Goal: Task Accomplishment & Management: Manage account settings

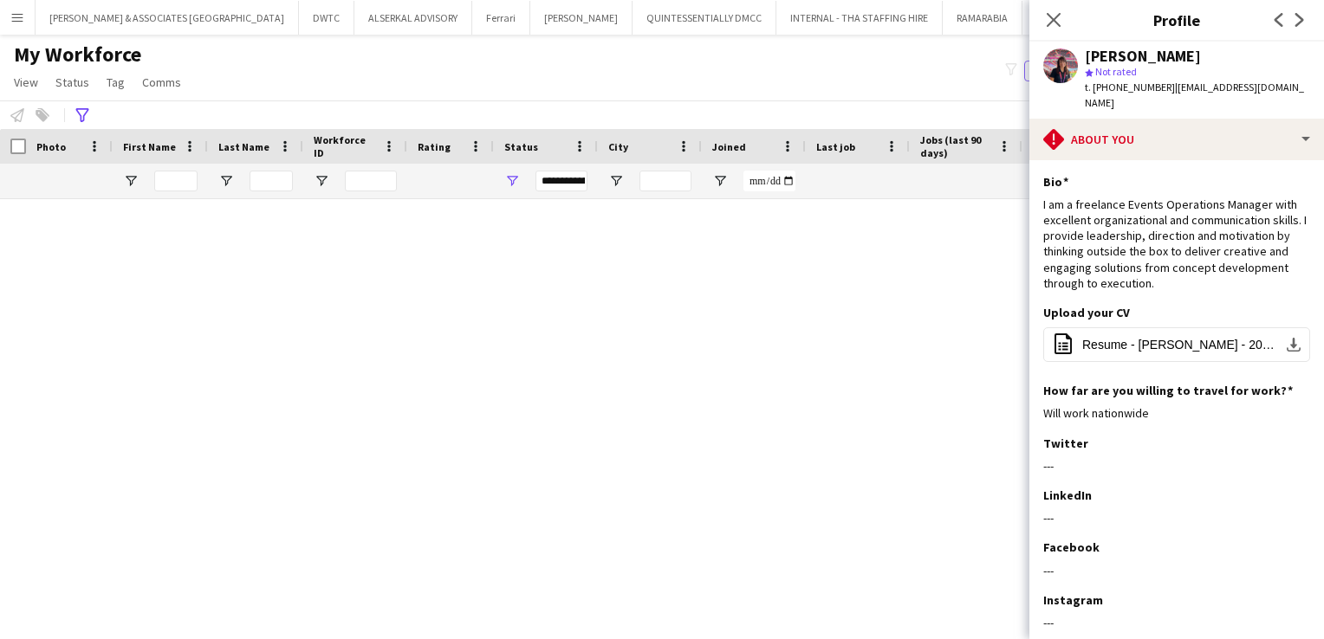
scroll to position [1213, 0]
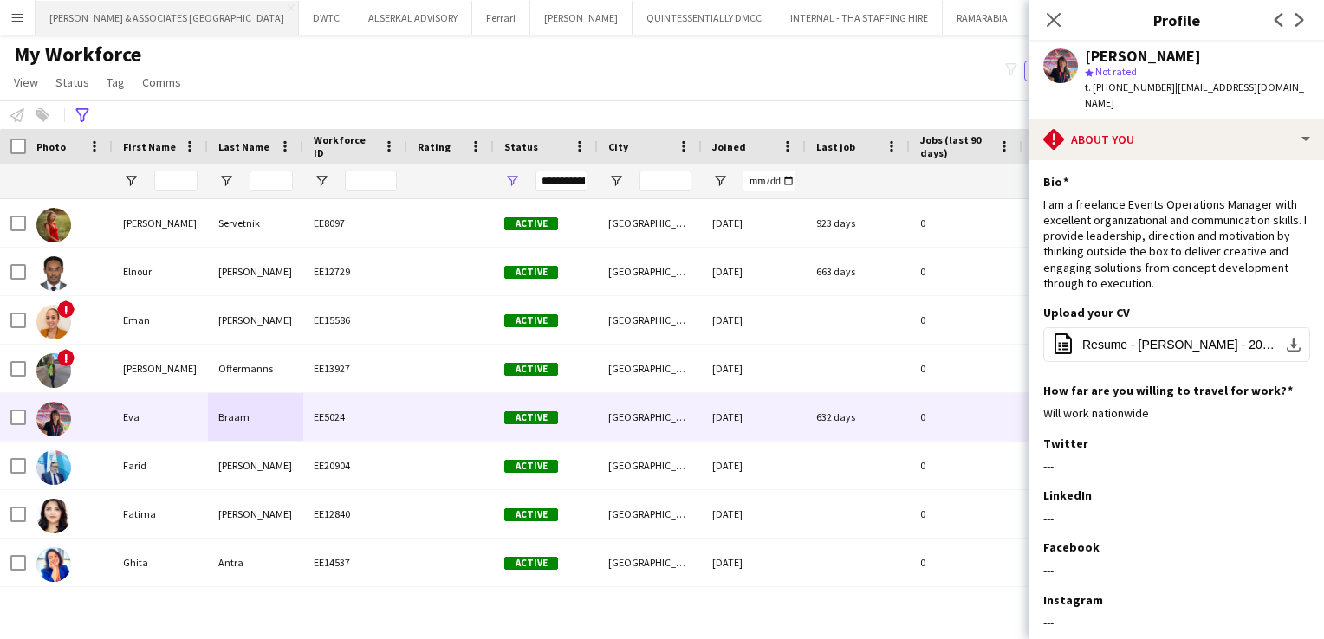
click at [94, 14] on button "[PERSON_NAME] & ASSOCIATES UAE Close" at bounding box center [167, 18] width 263 height 34
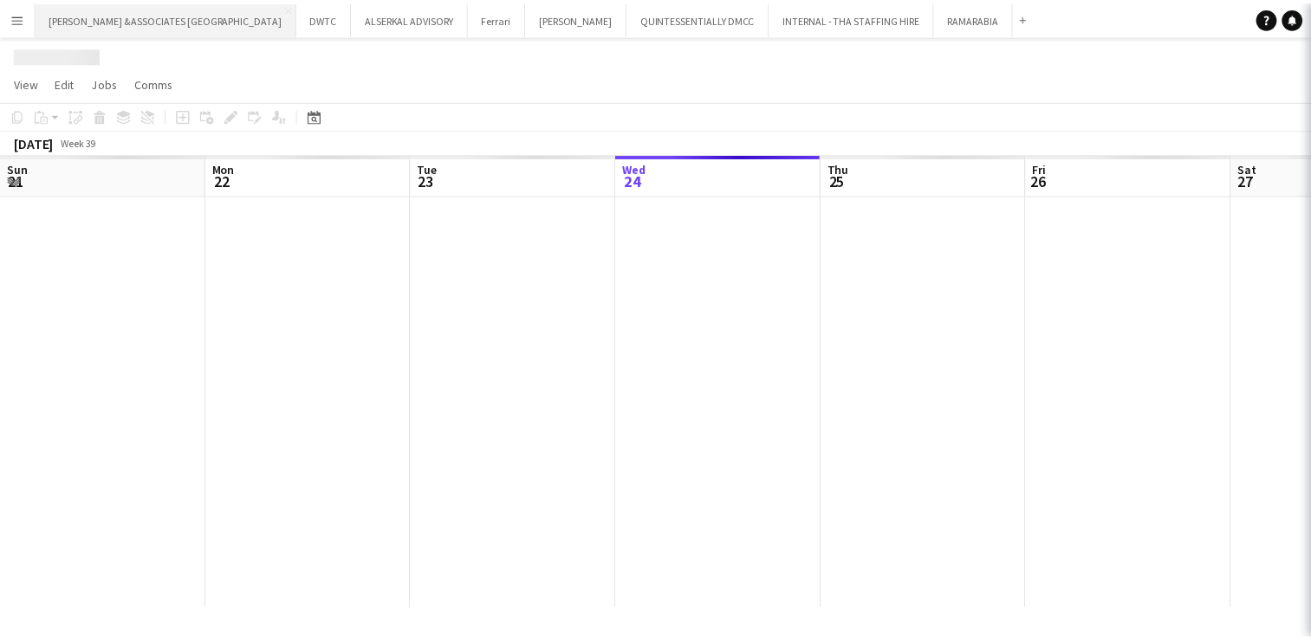
scroll to position [0, 414]
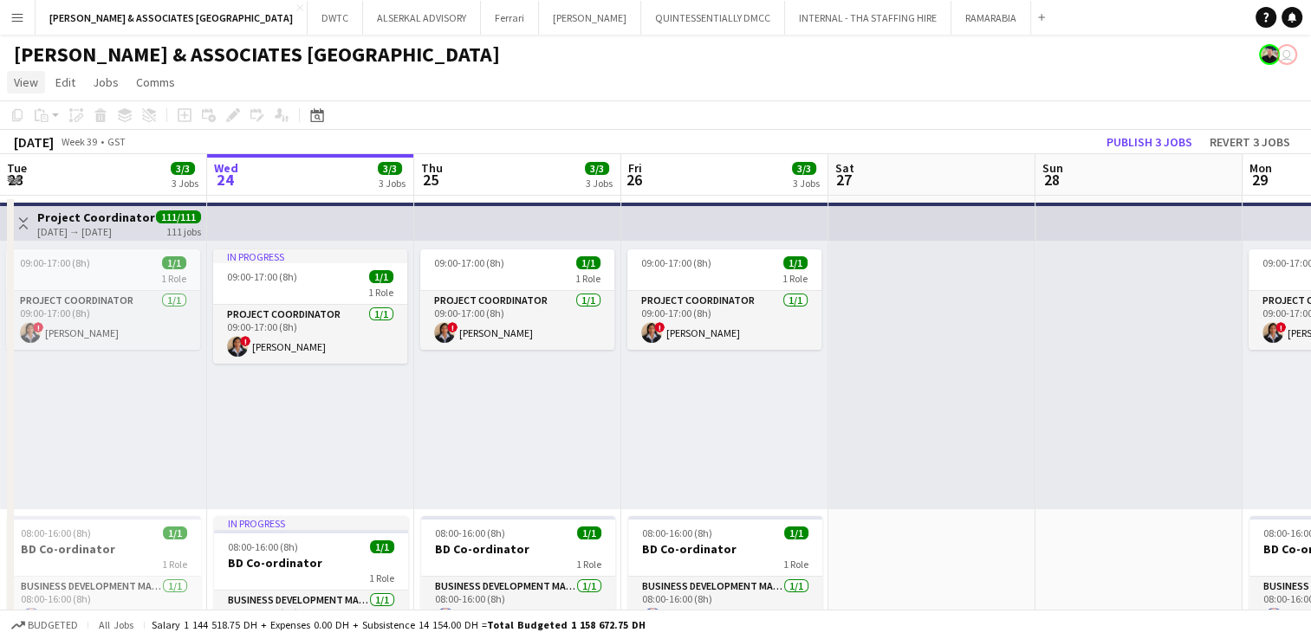
click at [32, 88] on span "View" at bounding box center [26, 83] width 24 height 16
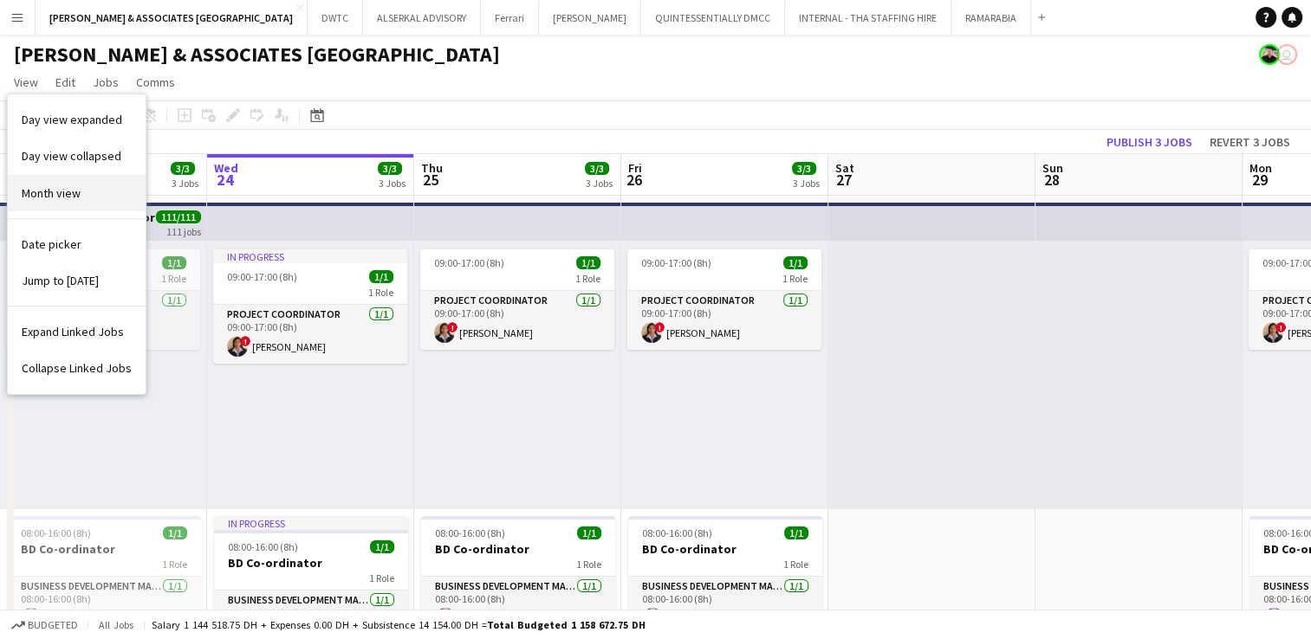
click at [53, 175] on link "Month view" at bounding box center [77, 193] width 138 height 36
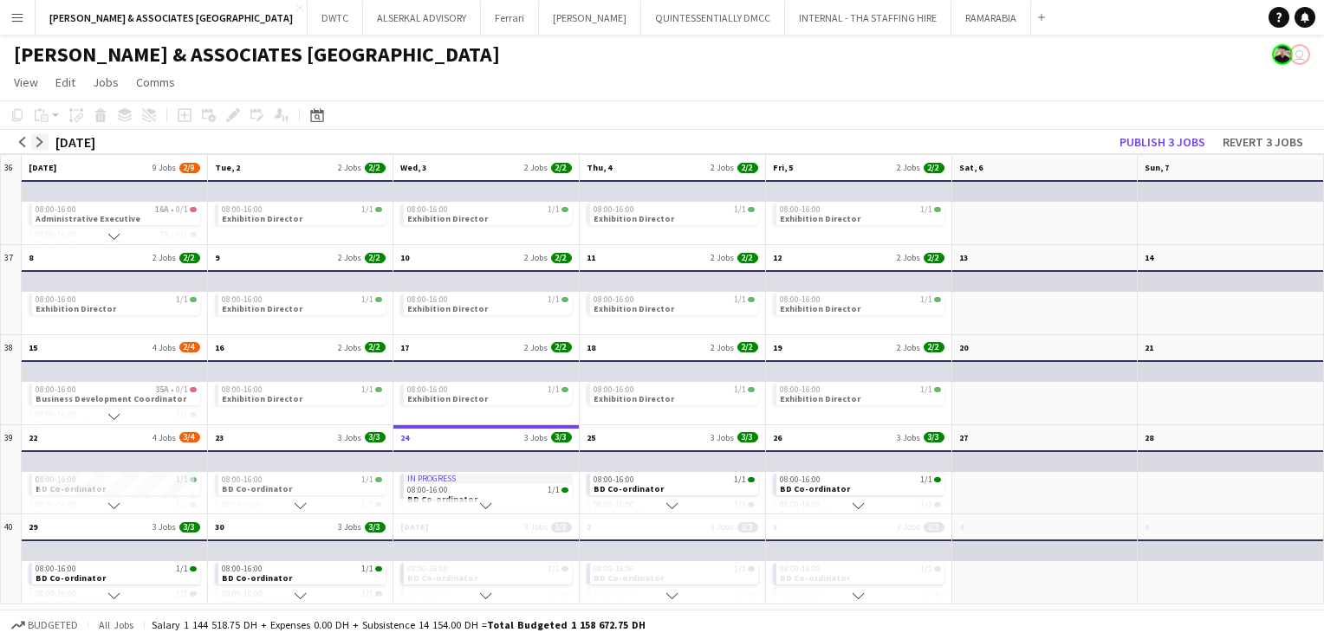
click at [35, 144] on app-icon "arrow-right" at bounding box center [40, 142] width 10 height 10
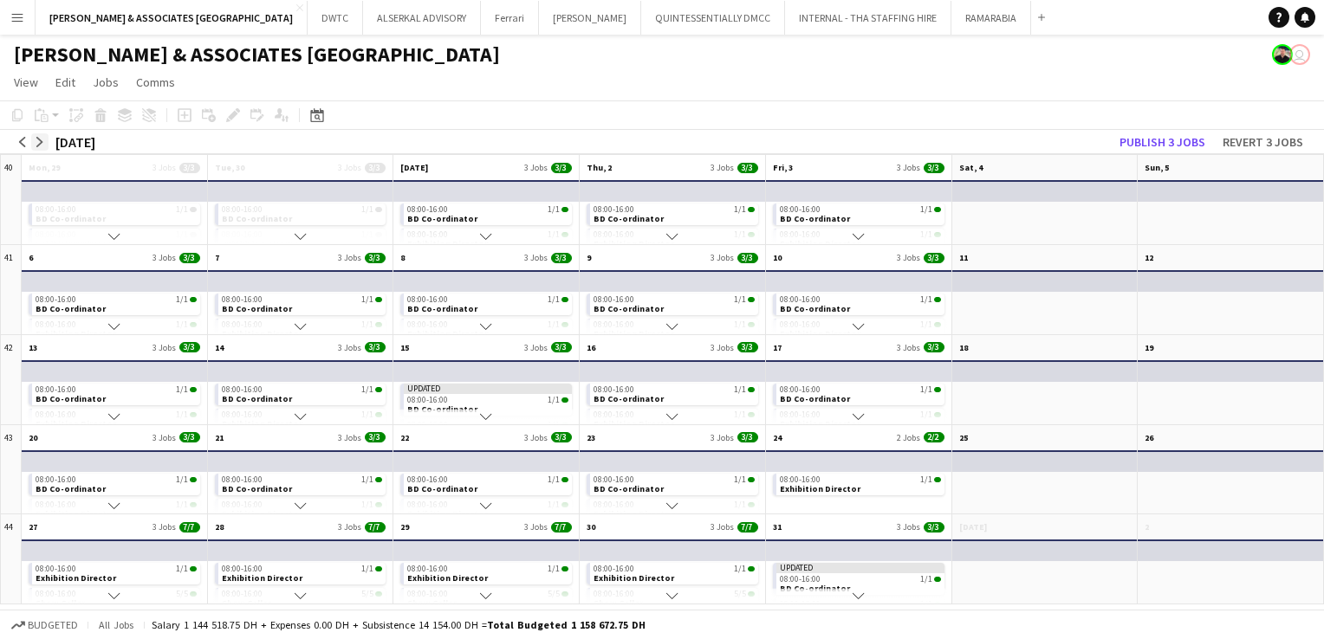
click at [35, 144] on app-icon "arrow-right" at bounding box center [40, 142] width 10 height 10
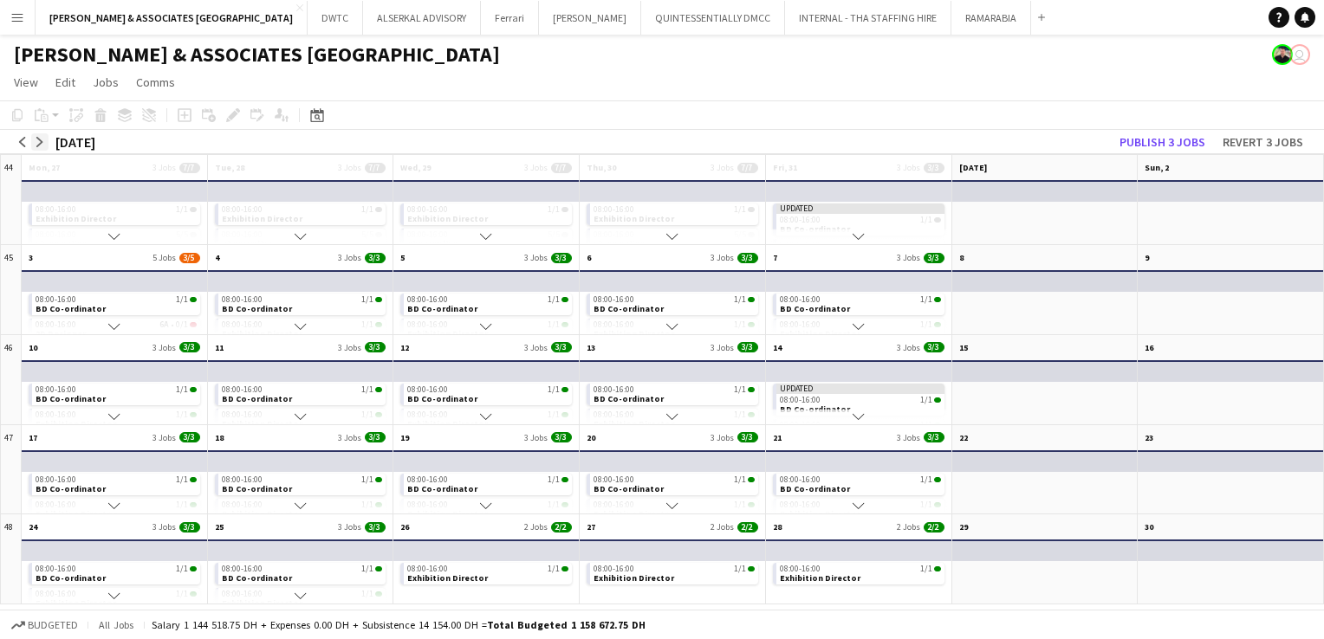
click at [35, 144] on app-icon "arrow-right" at bounding box center [40, 142] width 10 height 10
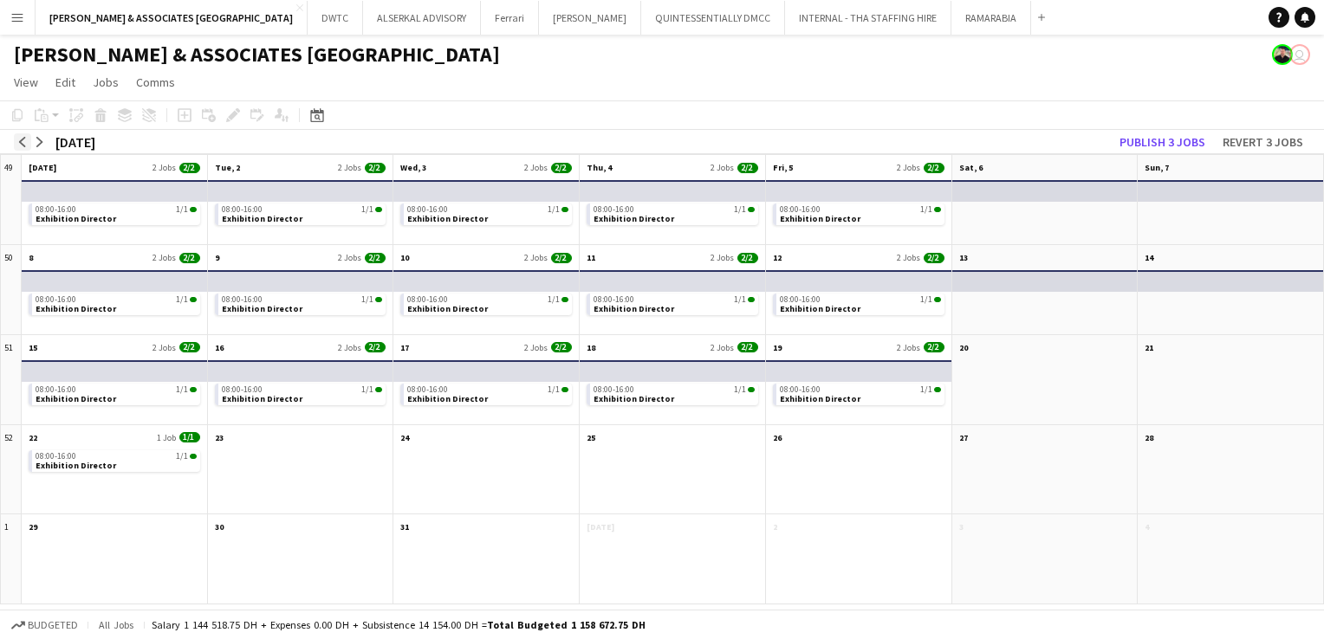
click at [27, 144] on app-icon "arrow-left" at bounding box center [22, 142] width 10 height 10
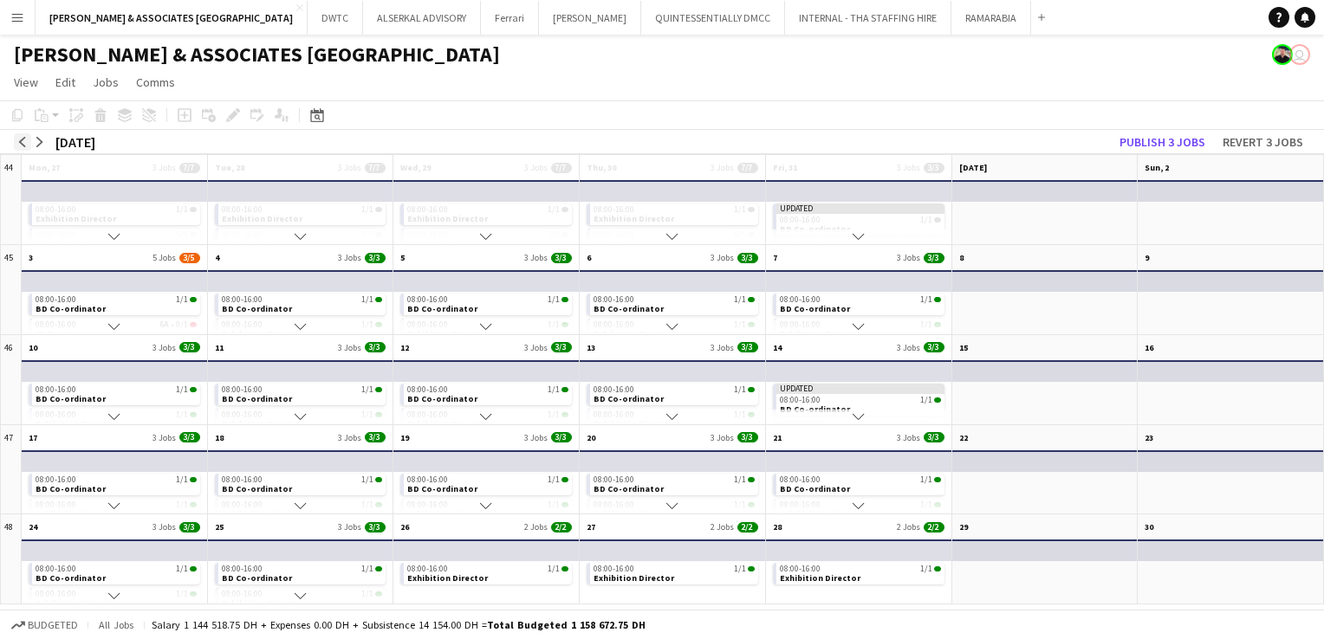
click at [21, 142] on app-icon "arrow-left" at bounding box center [22, 142] width 10 height 10
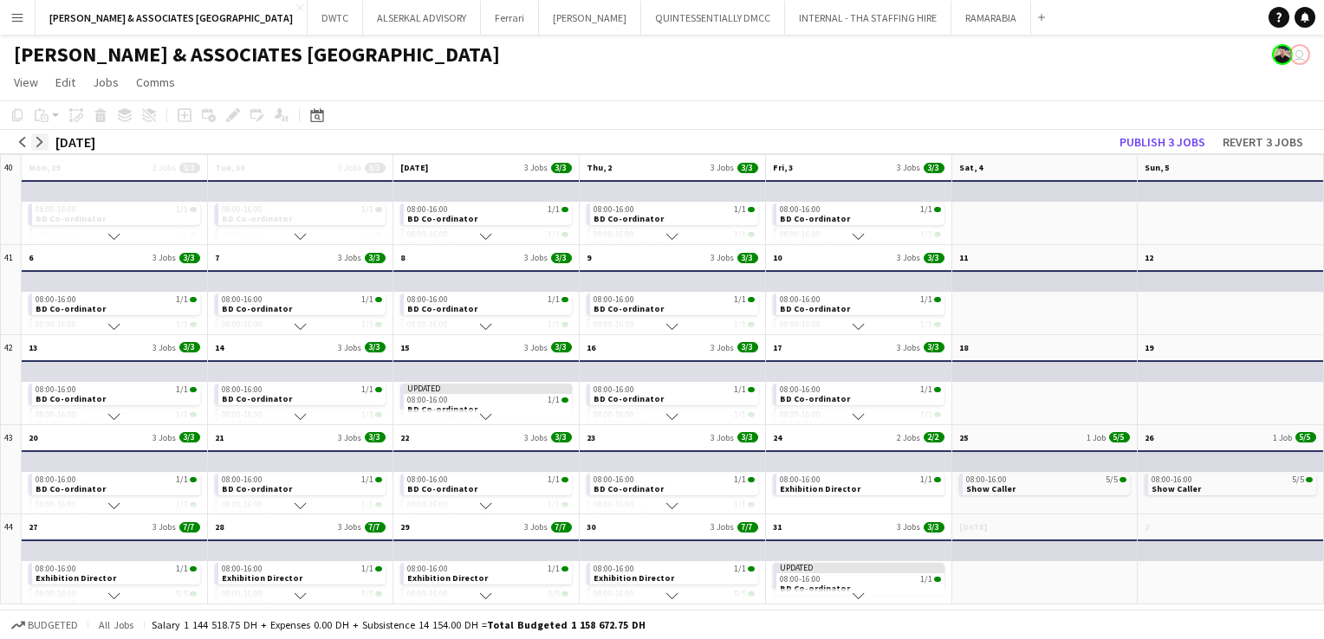
click at [36, 138] on app-icon "arrow-right" at bounding box center [40, 142] width 10 height 10
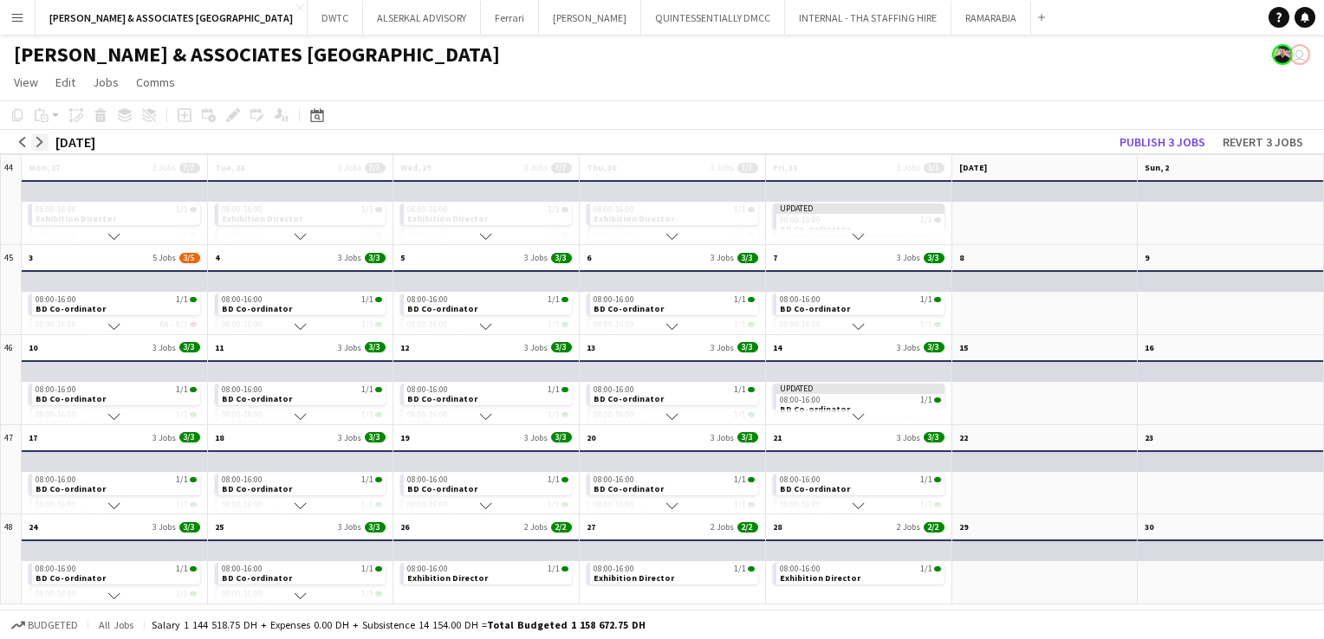
click at [42, 137] on app-icon "arrow-right" at bounding box center [40, 142] width 10 height 10
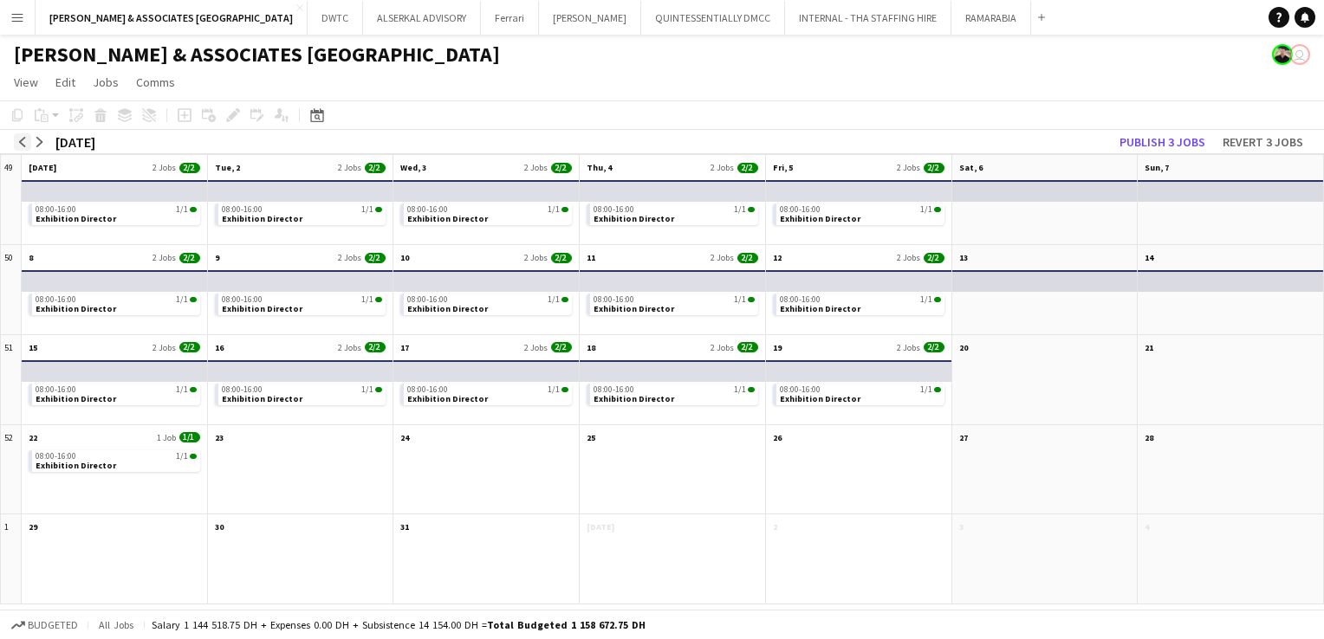
click at [24, 137] on app-icon "arrow-left" at bounding box center [22, 142] width 10 height 10
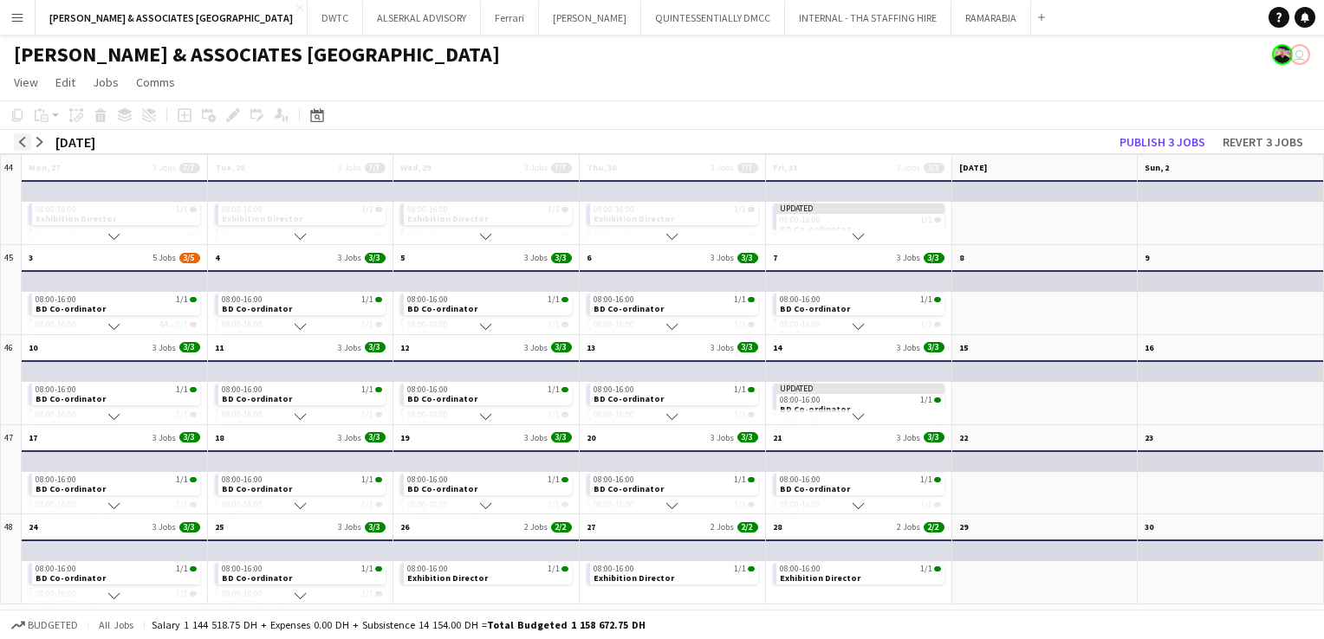
click at [24, 137] on app-icon "arrow-left" at bounding box center [22, 142] width 10 height 10
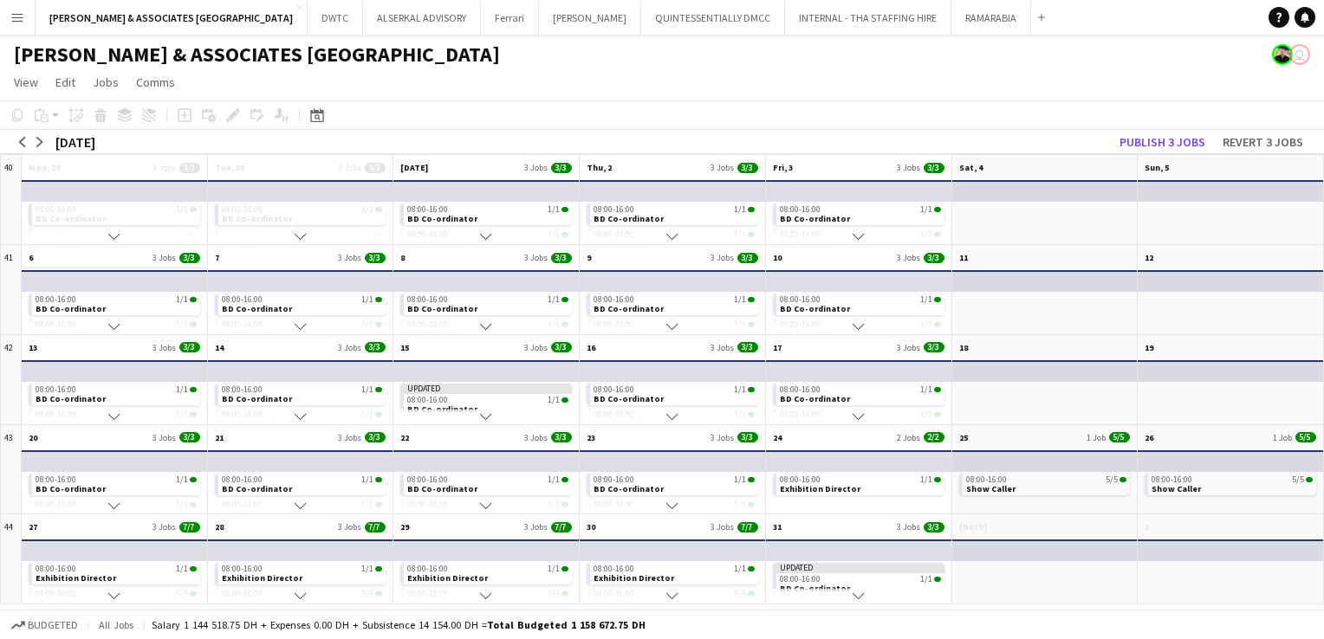
click at [88, 255] on app-month-view-date-header "6 3 Jobs 3/3" at bounding box center [114, 256] width 185 height 22
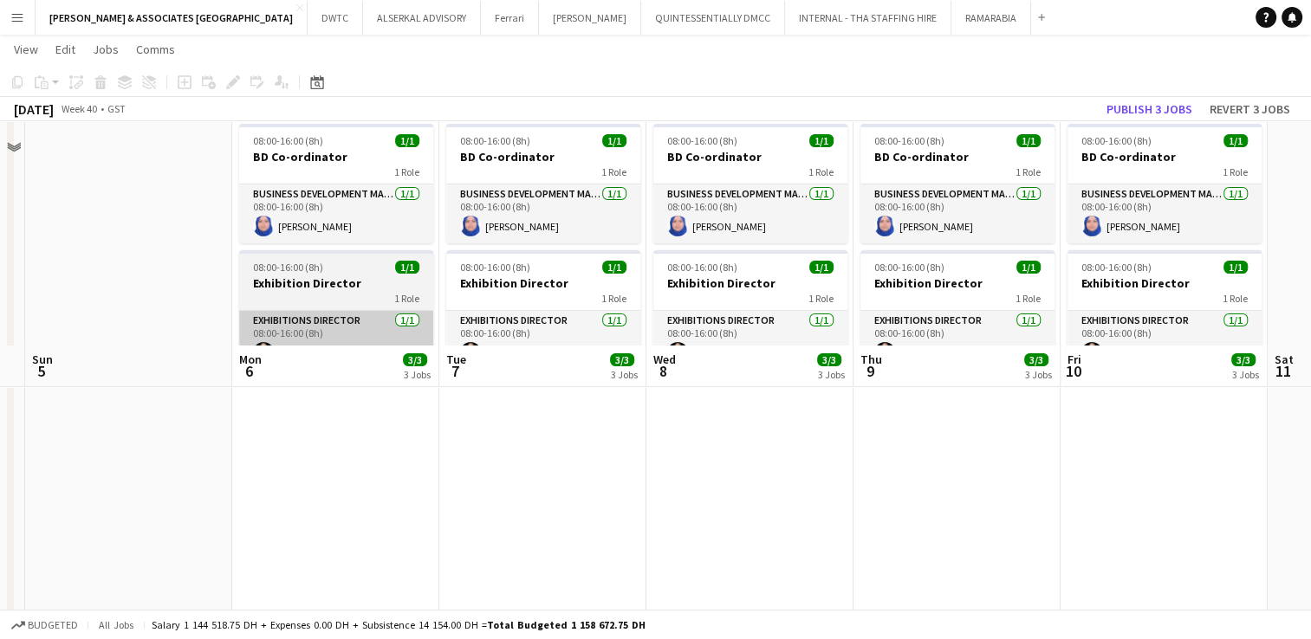
scroll to position [0, 0]
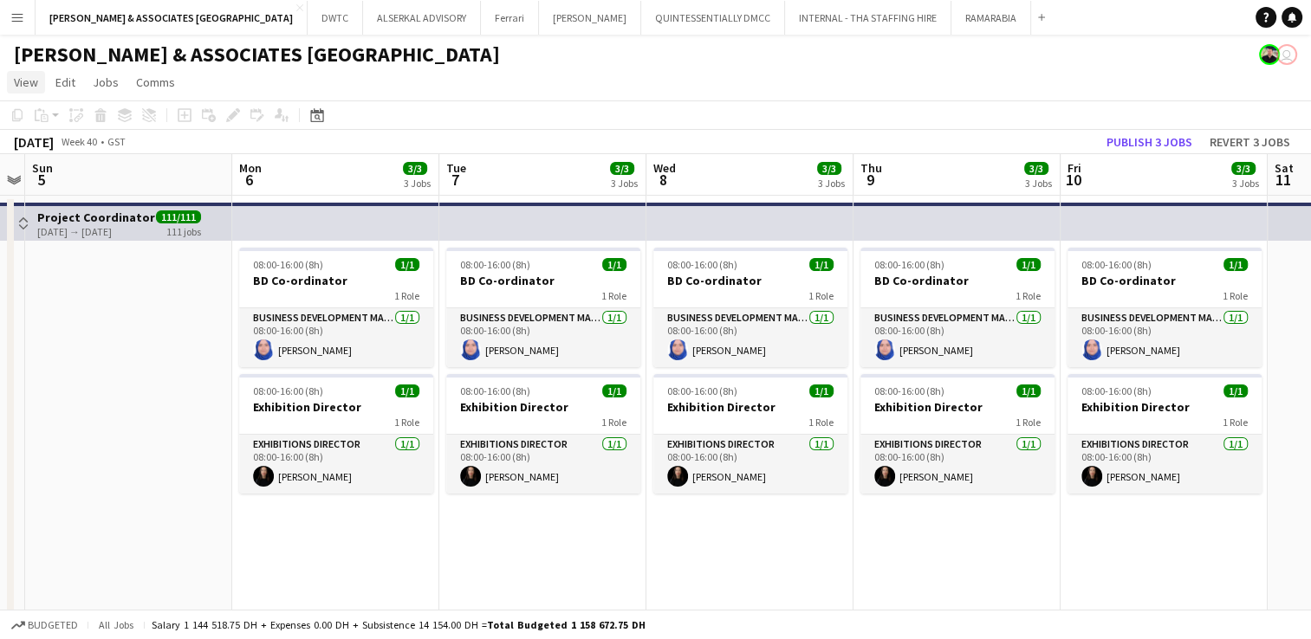
click at [25, 86] on span "View" at bounding box center [26, 83] width 24 height 16
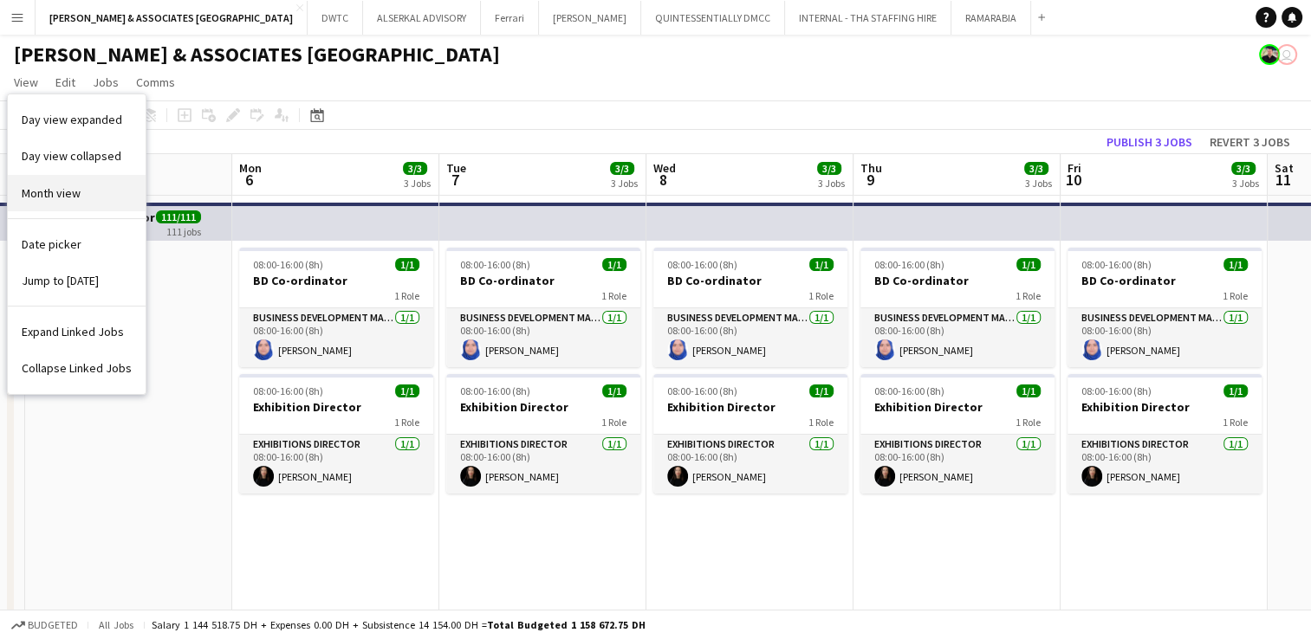
click at [55, 179] on link "Month view" at bounding box center [77, 193] width 138 height 36
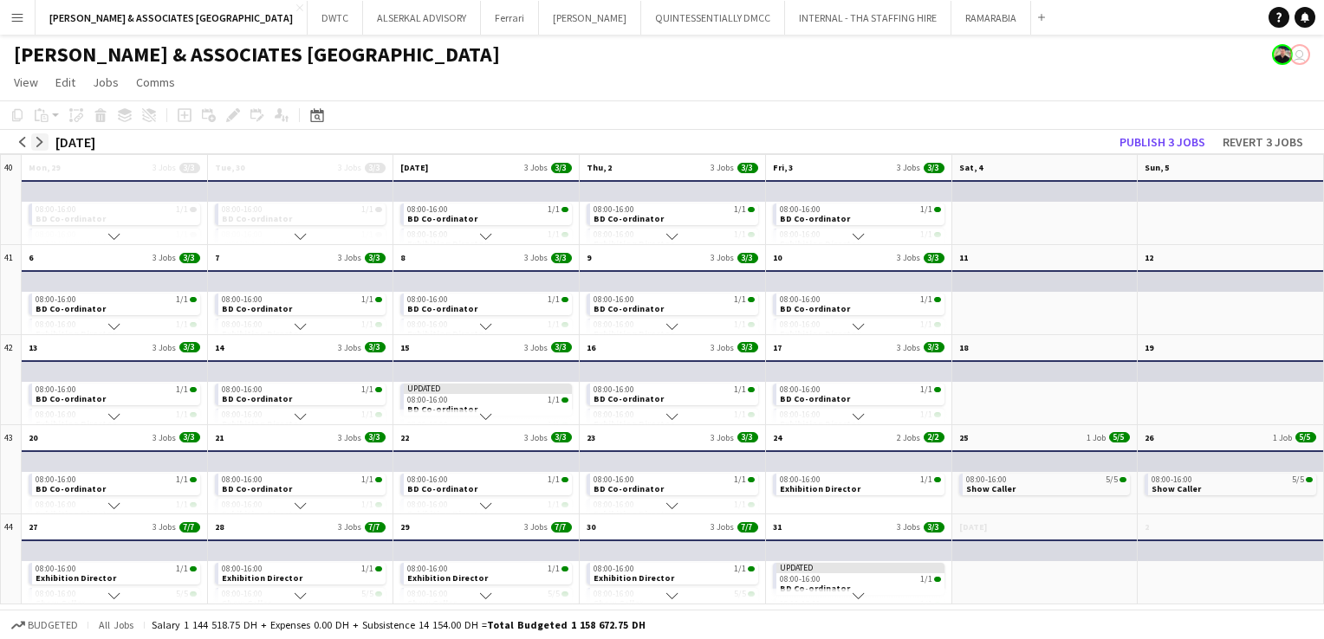
click at [39, 140] on app-icon "arrow-right" at bounding box center [40, 142] width 10 height 10
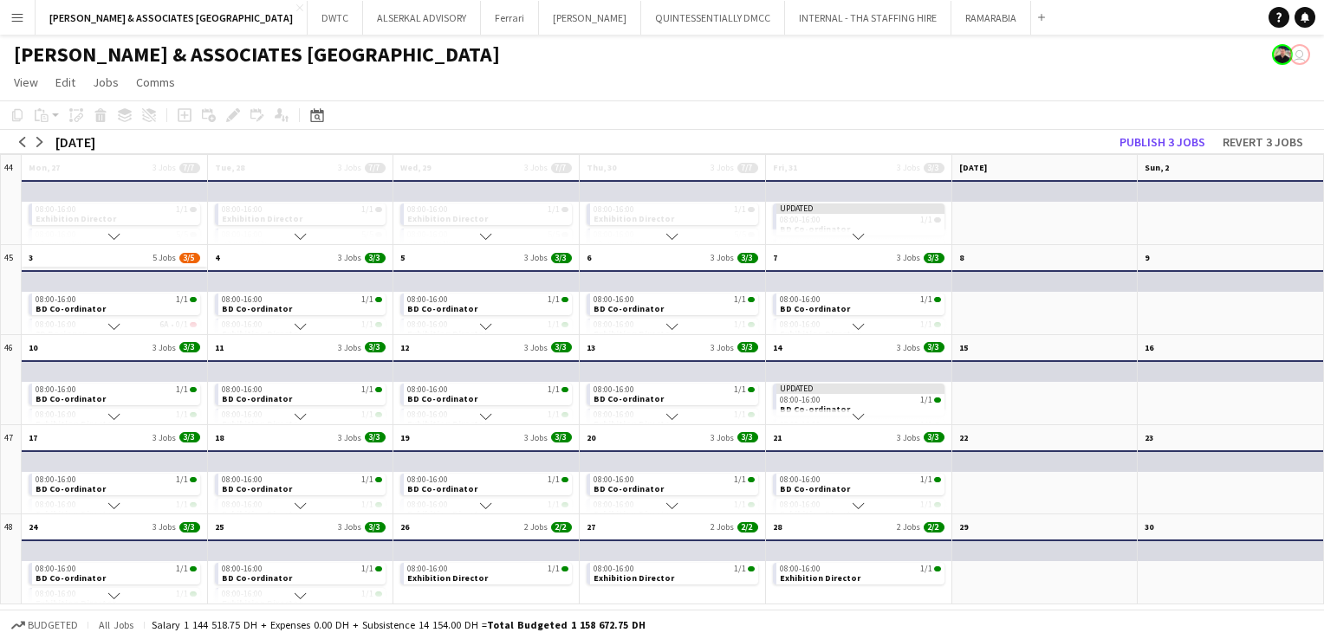
click at [84, 257] on app-month-view-date-header "3 5 Jobs 3/5" at bounding box center [114, 256] width 185 height 22
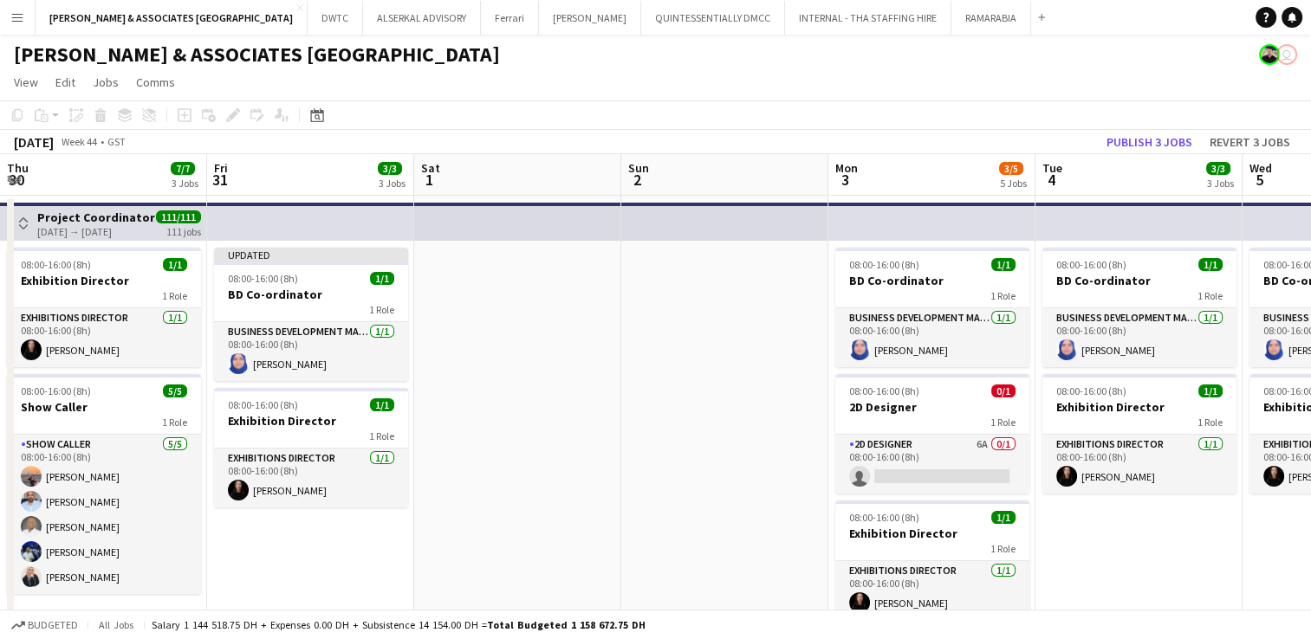
scroll to position [0, 596]
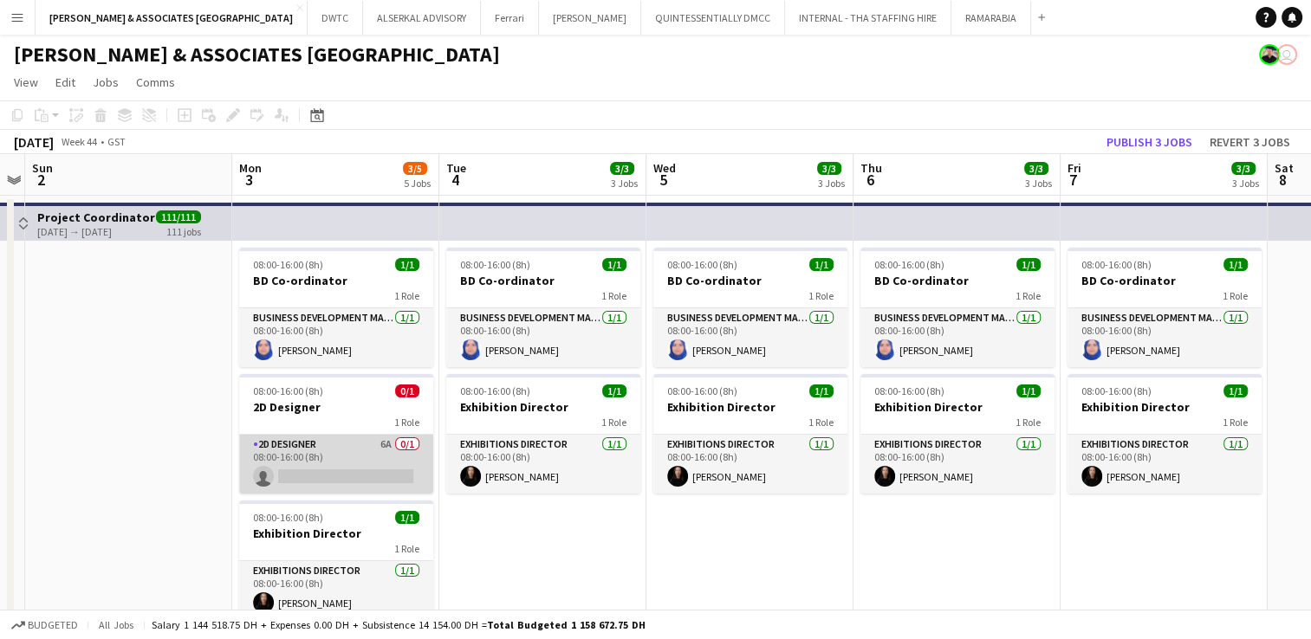
click at [333, 445] on app-card-role "2D Designer 6A 0/1 08:00-16:00 (8h) single-neutral-actions" at bounding box center [336, 464] width 194 height 59
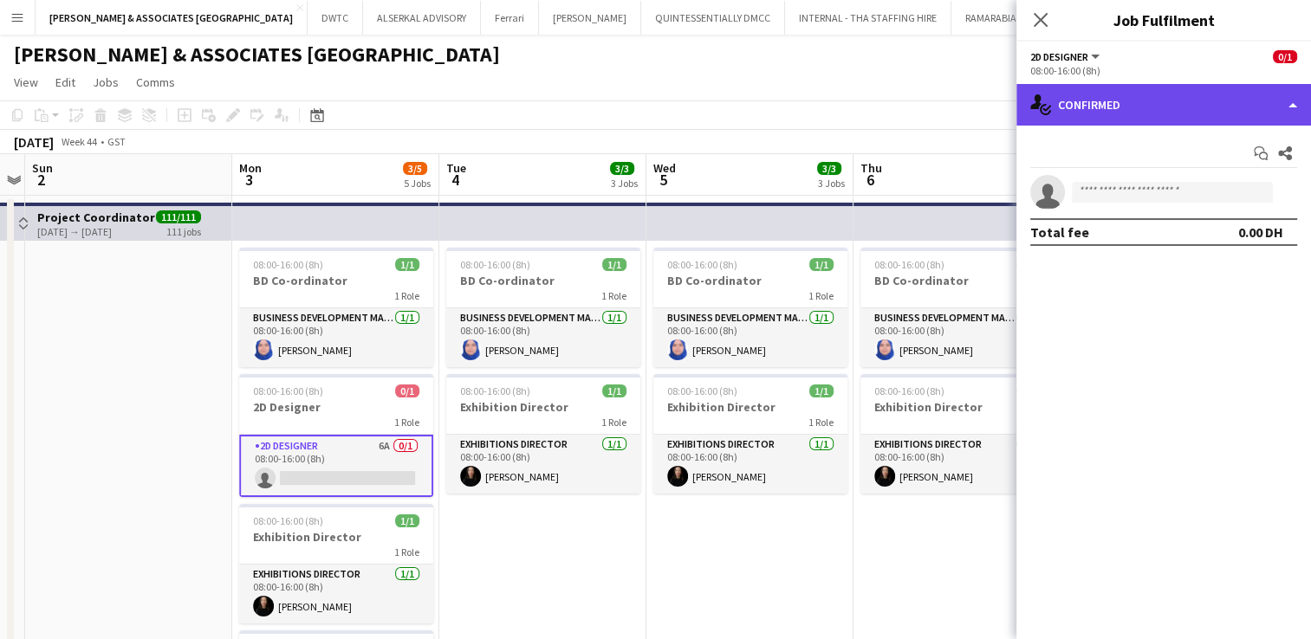
click at [1164, 112] on div "single-neutral-actions-check-2 Confirmed" at bounding box center [1163, 105] width 295 height 42
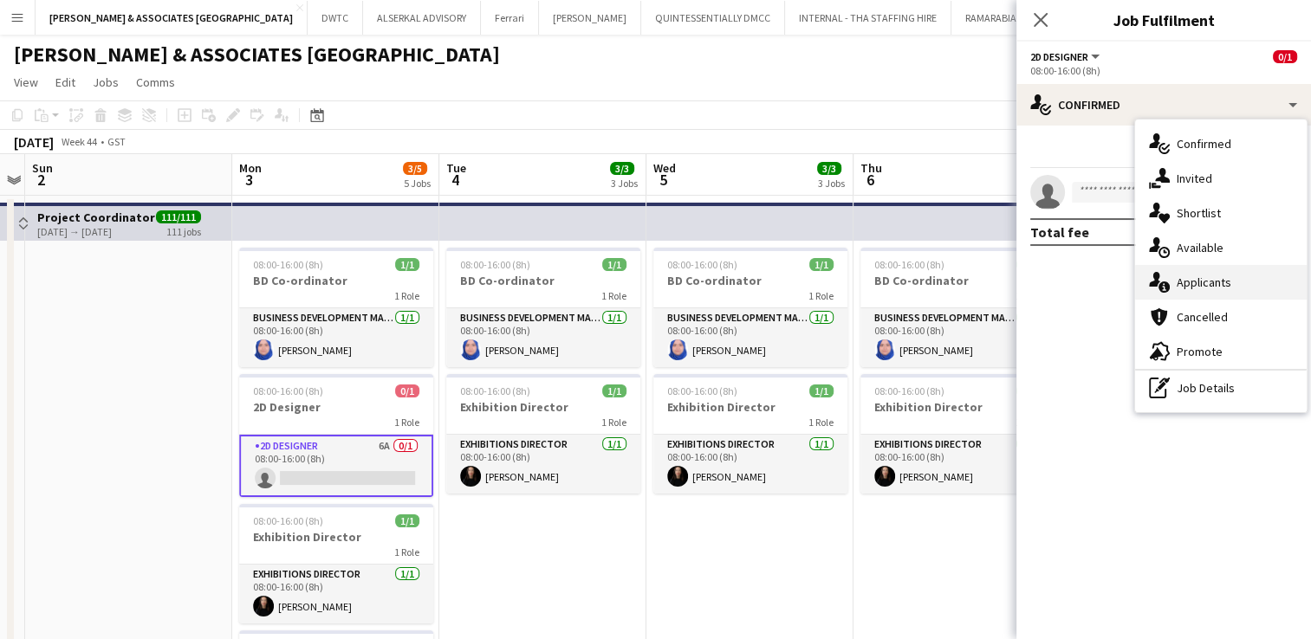
click at [1224, 277] on span "Applicants" at bounding box center [1204, 283] width 55 height 16
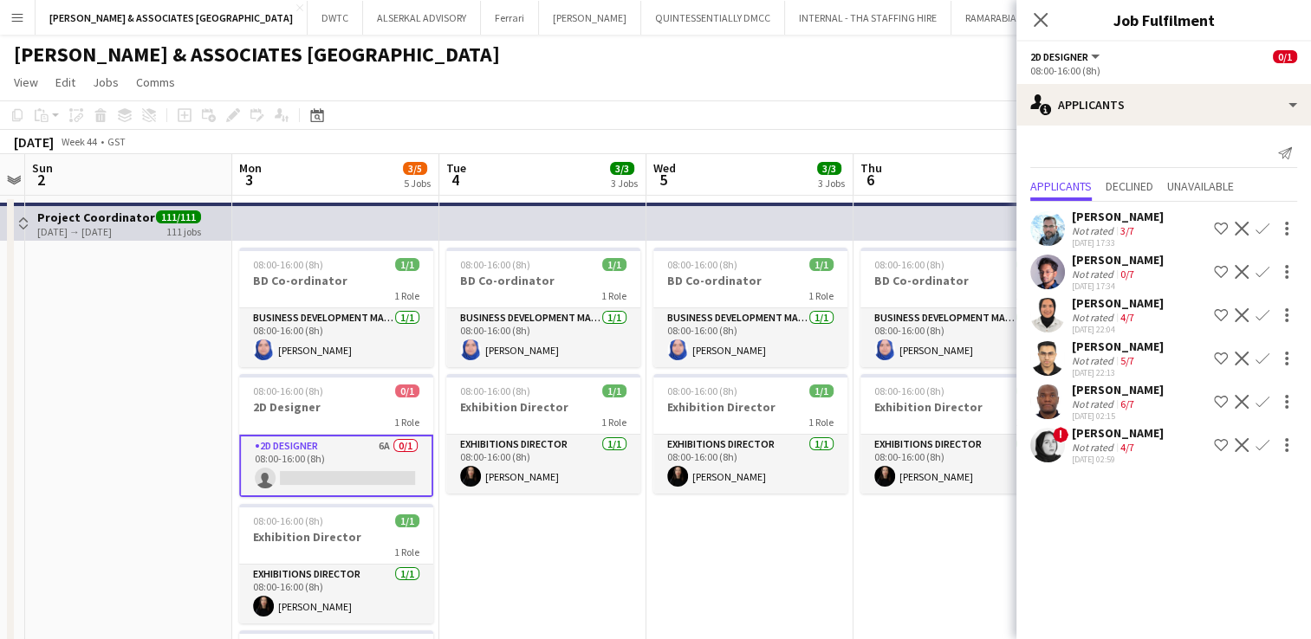
click at [1103, 393] on div "[PERSON_NAME]" at bounding box center [1118, 390] width 92 height 16
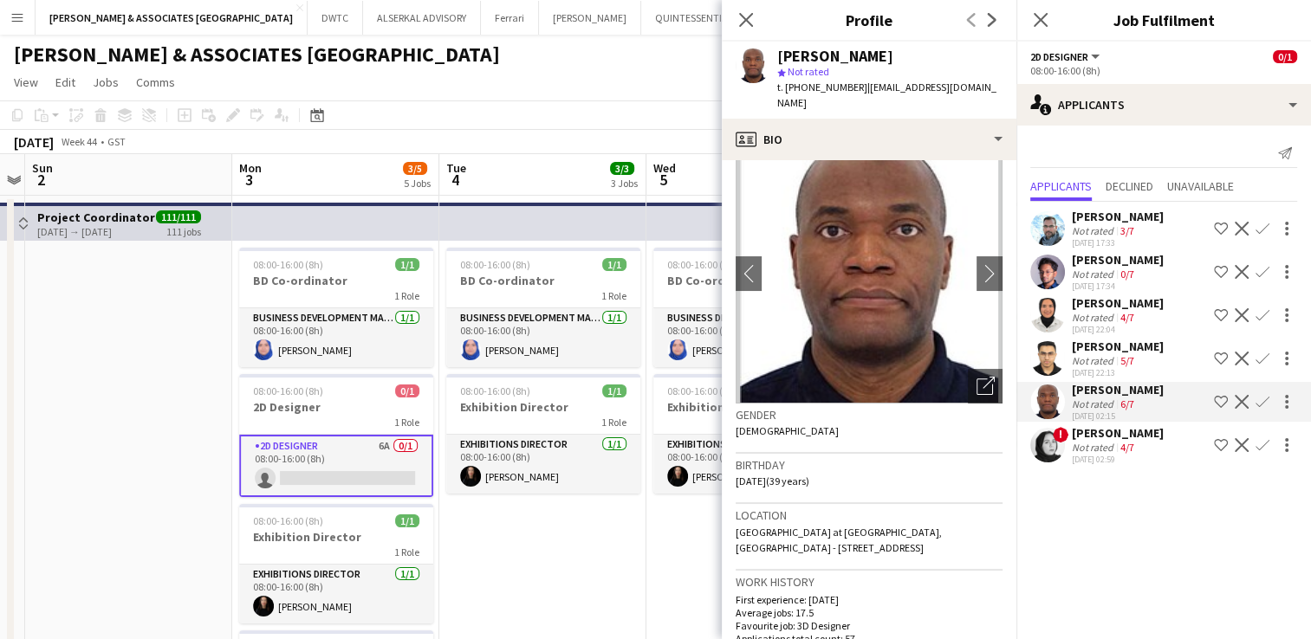
scroll to position [0, 0]
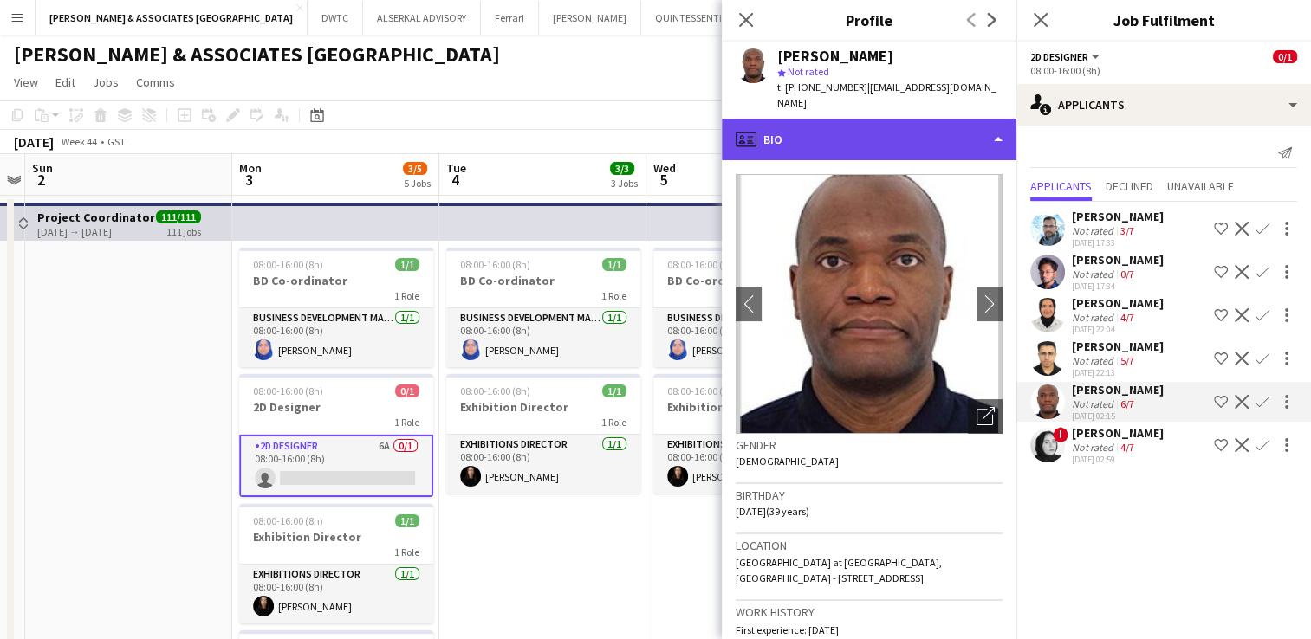
click at [877, 129] on div "profile Bio" at bounding box center [869, 140] width 295 height 42
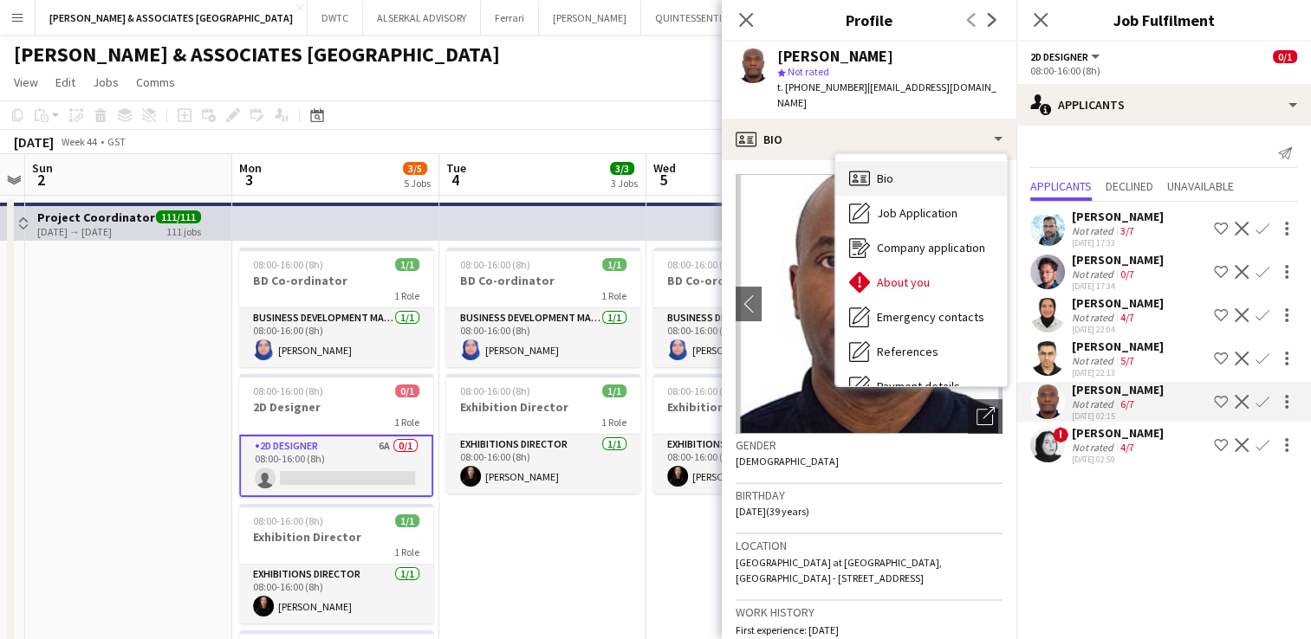
click at [901, 169] on div "Bio Bio" at bounding box center [921, 178] width 172 height 35
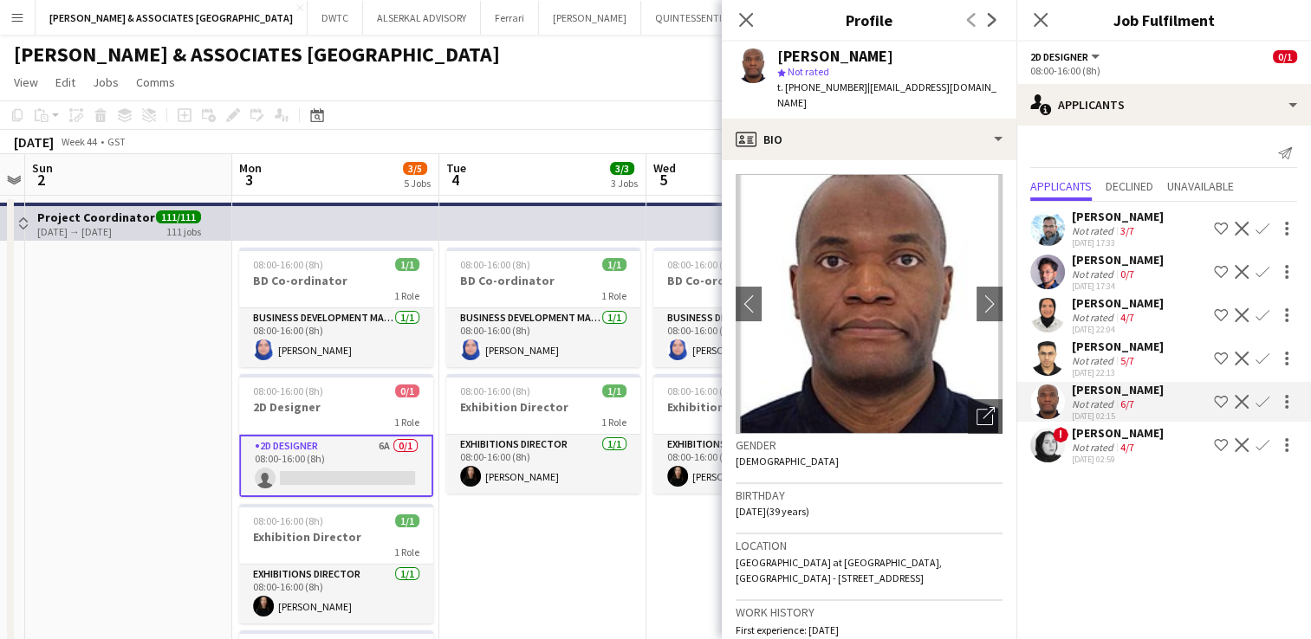
click at [884, 160] on app-crew-profile-bio "chevron-left chevron-right Open photos pop-in Gender [DEMOGRAPHIC_DATA] Birthda…" at bounding box center [869, 399] width 295 height 479
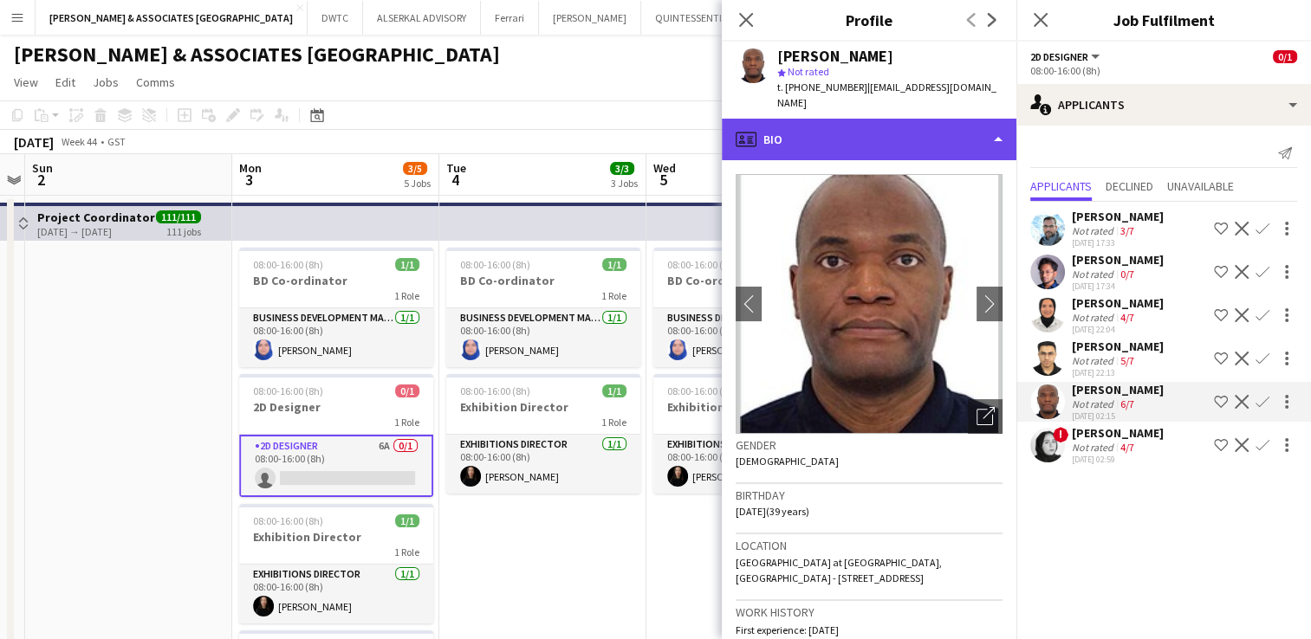
click at [880, 133] on div "profile Bio" at bounding box center [869, 140] width 295 height 42
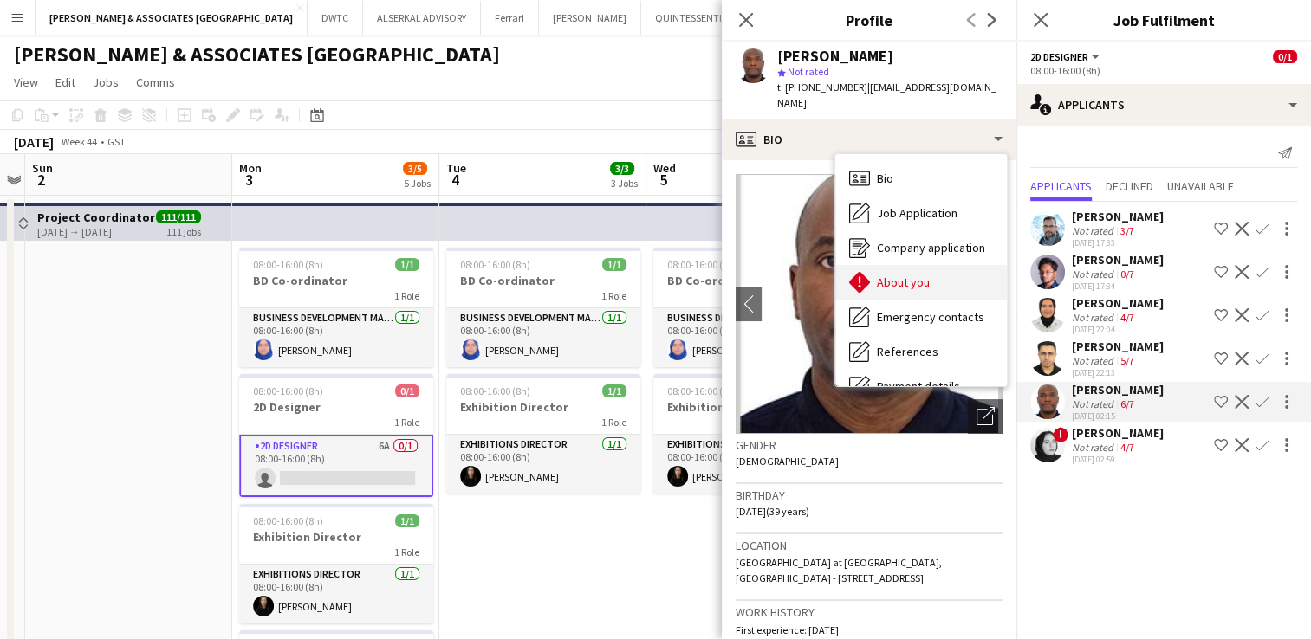
click at [930, 269] on div "About you About you" at bounding box center [921, 282] width 172 height 35
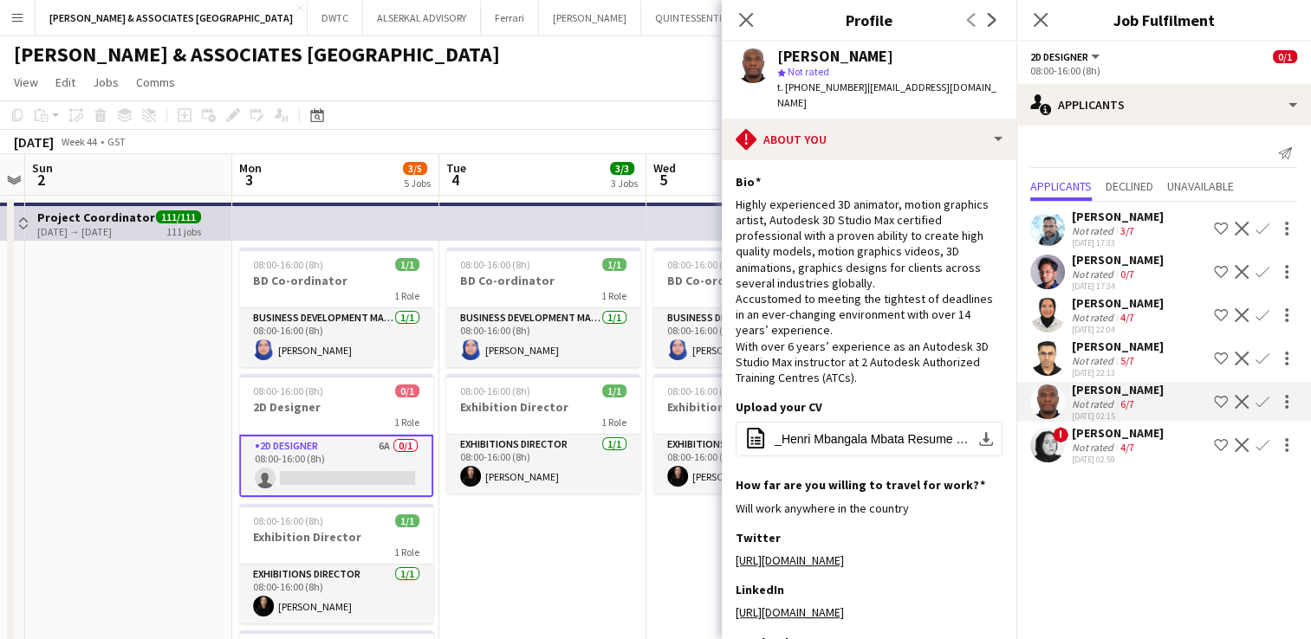
click at [843, 101] on div "[PERSON_NAME] Mbata star Not rated t. [PHONE_NUMBER] | [EMAIL_ADDRESS][DOMAIN_N…" at bounding box center [869, 80] width 295 height 77
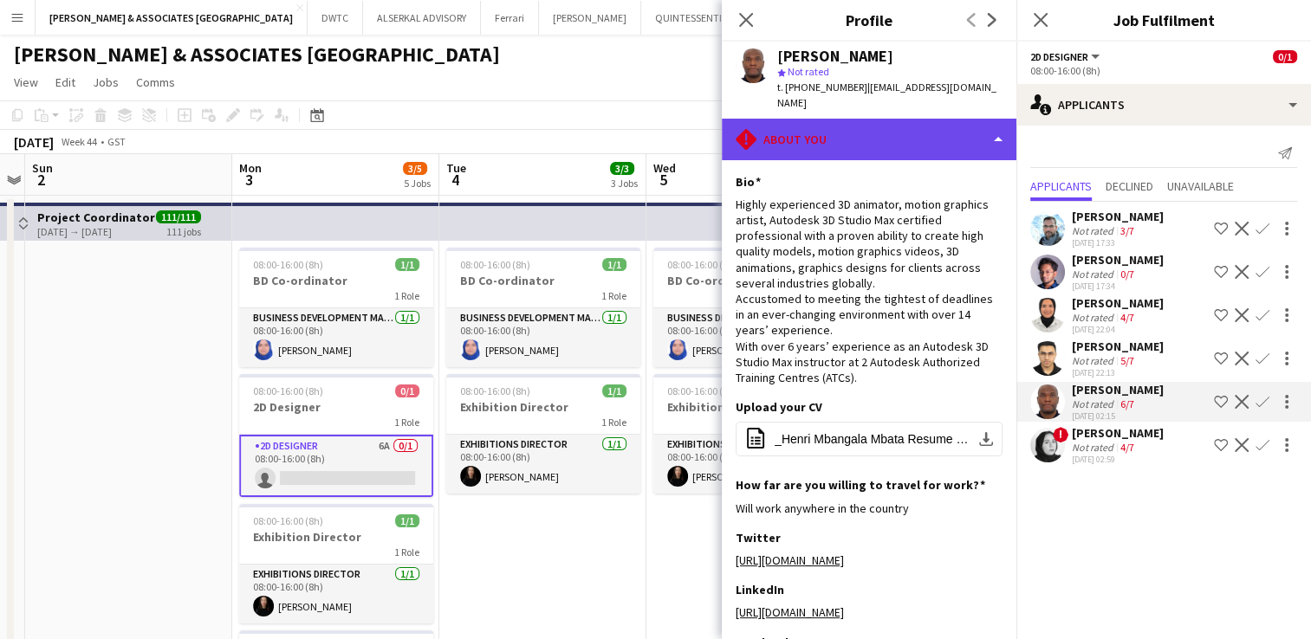
click at [843, 129] on div "rhombus-alert About you" at bounding box center [869, 140] width 295 height 42
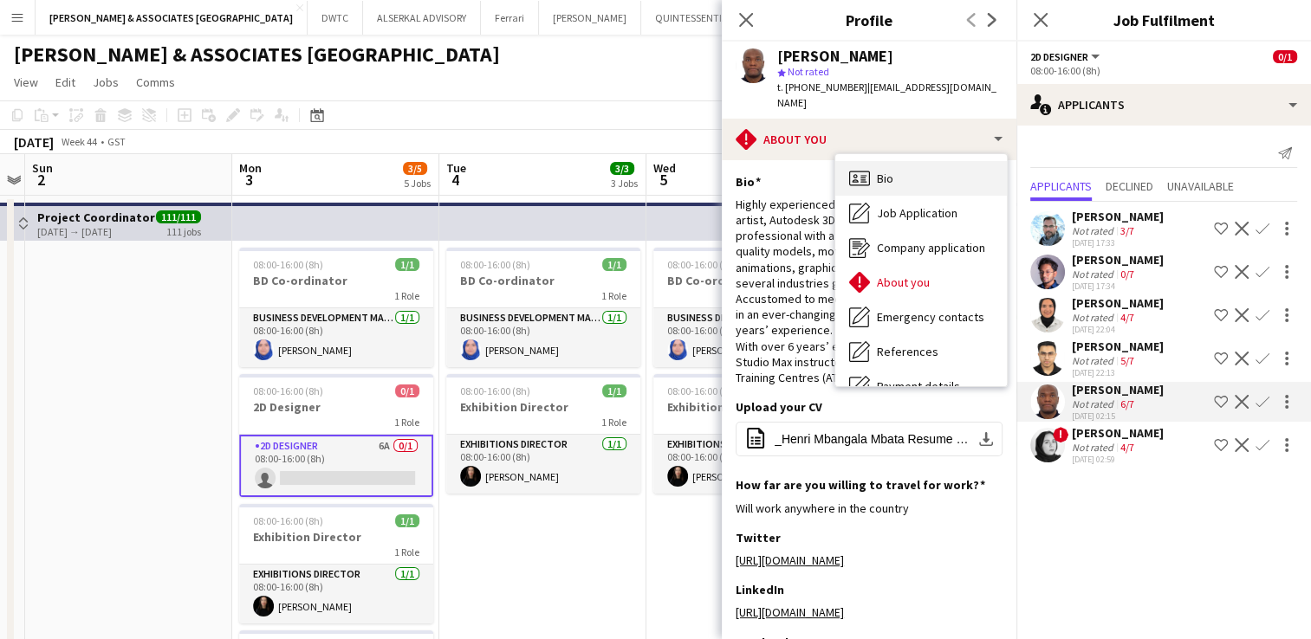
click at [908, 174] on div "Bio Bio" at bounding box center [921, 178] width 172 height 35
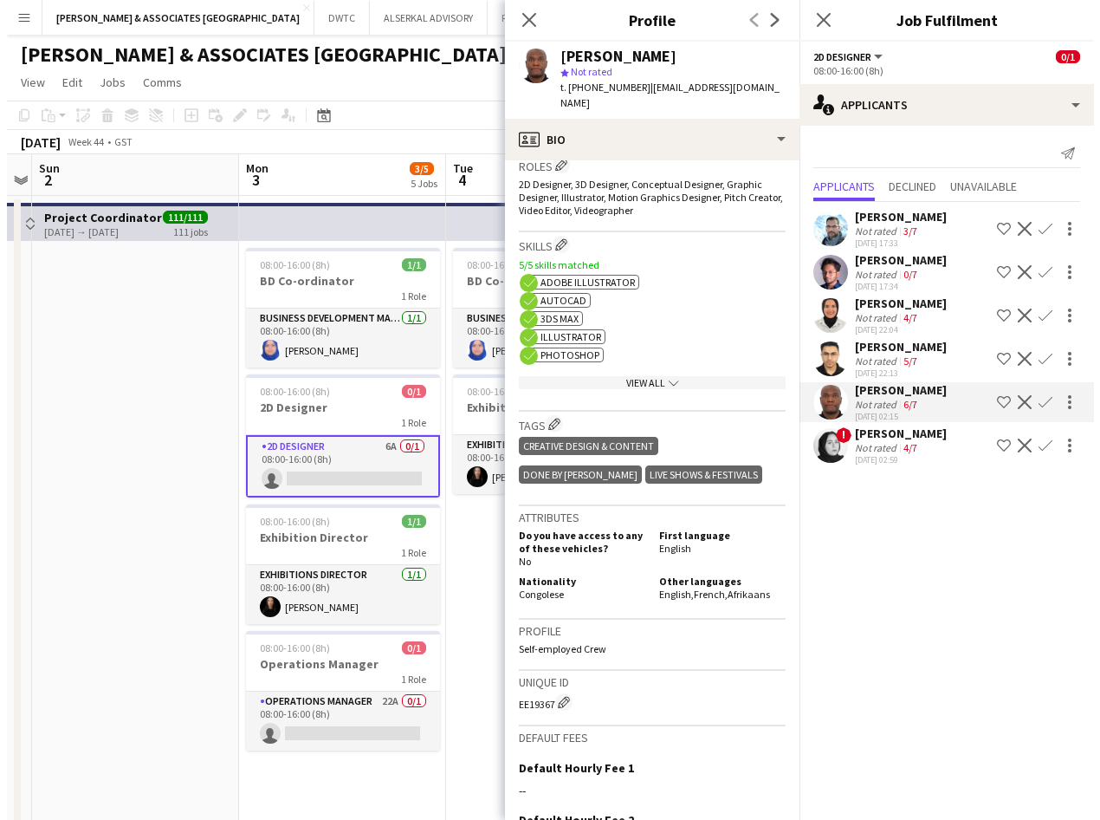
scroll to position [606, 0]
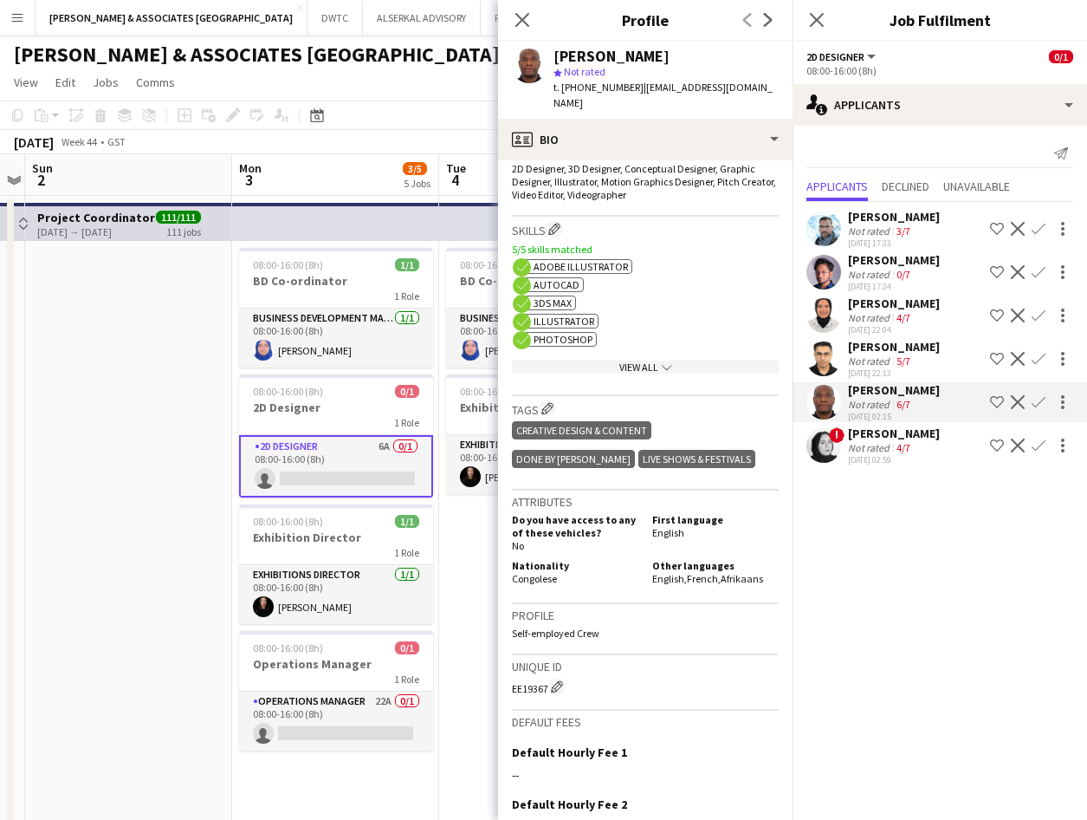
click at [405, 69] on app-page-menu "View Day view expanded Day view collapsed Month view Date picker Jump to [DATE]…" at bounding box center [543, 84] width 1087 height 33
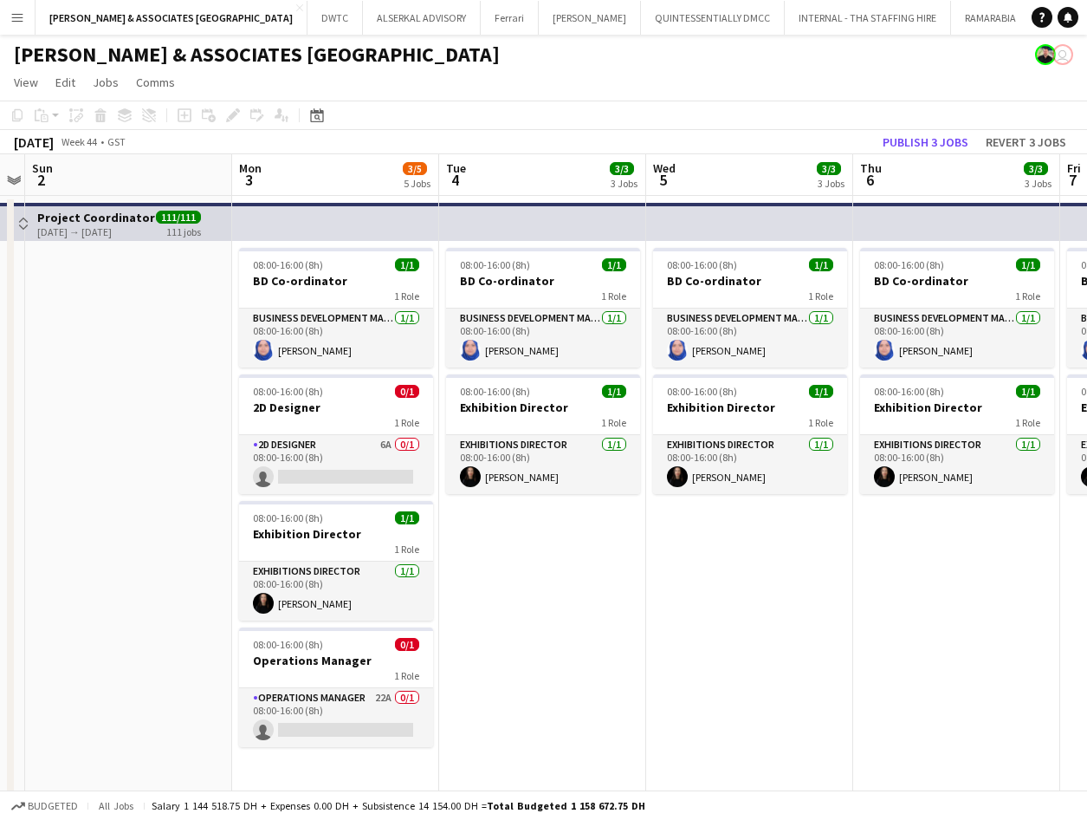
click at [12, 25] on button "Menu" at bounding box center [17, 17] width 35 height 35
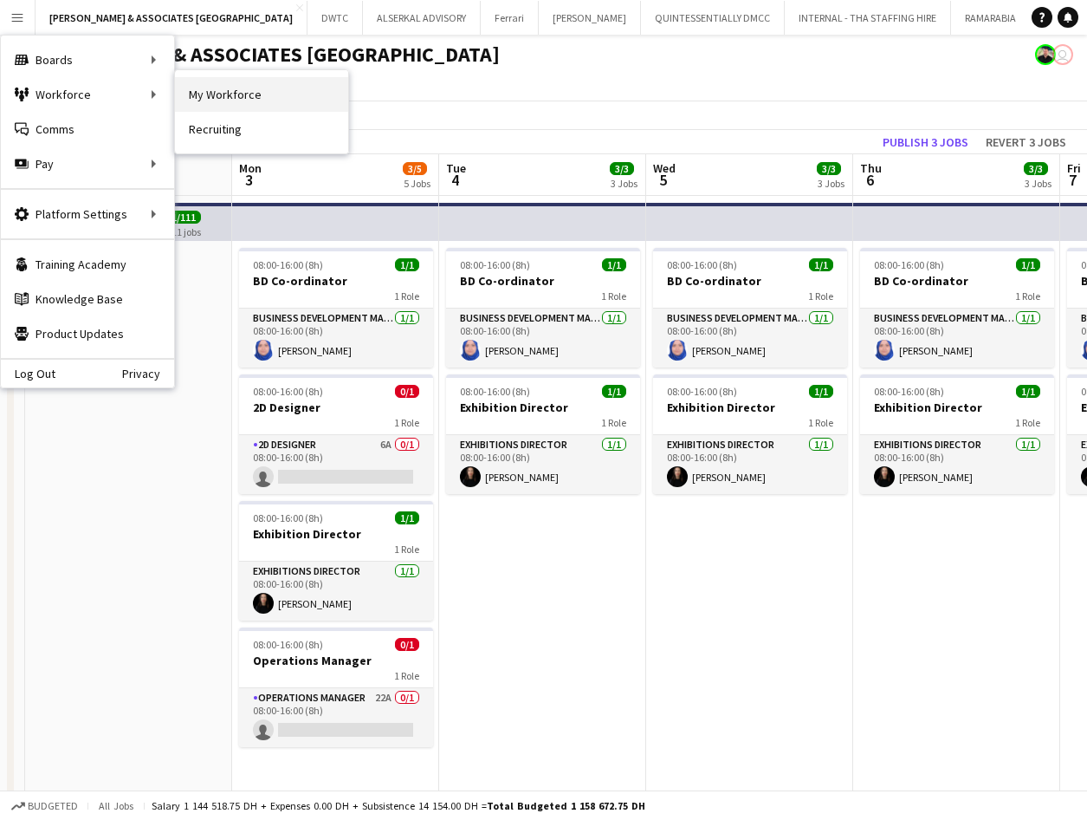
click at [243, 96] on link "My Workforce" at bounding box center [261, 94] width 173 height 35
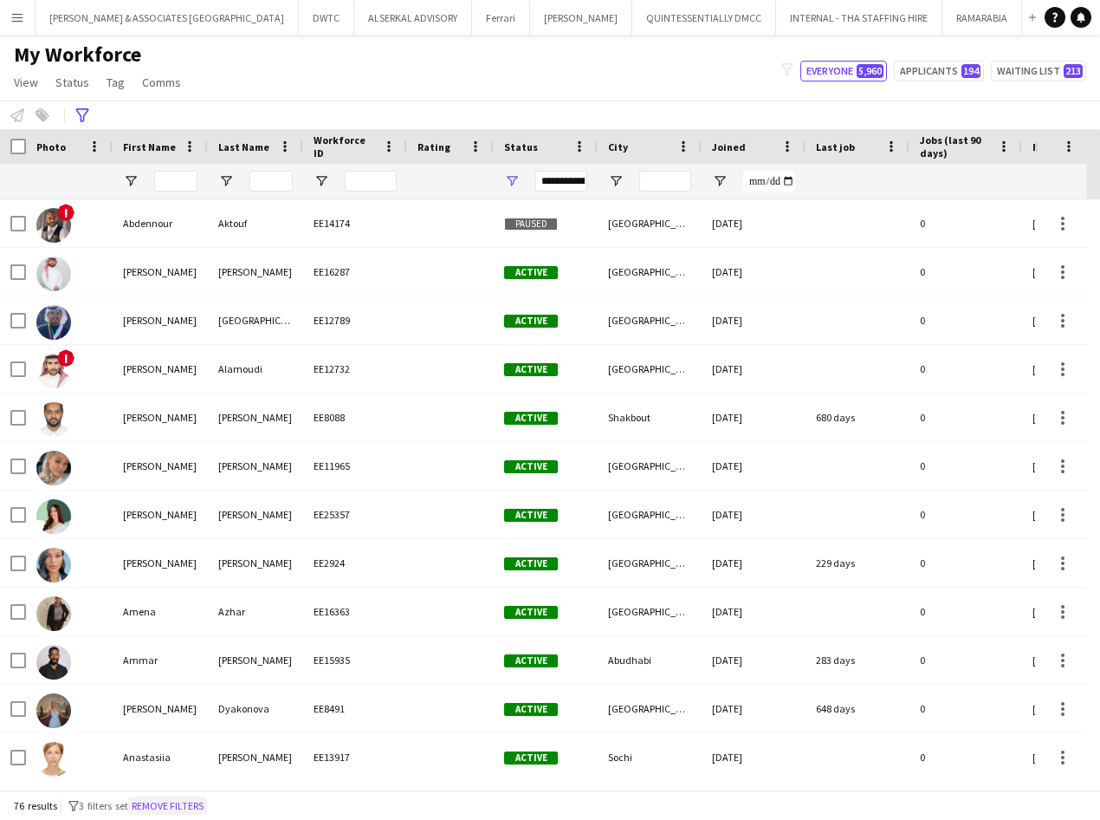
click at [168, 639] on button "Remove filters" at bounding box center [167, 805] width 79 height 19
